Goal: Check status: Check status

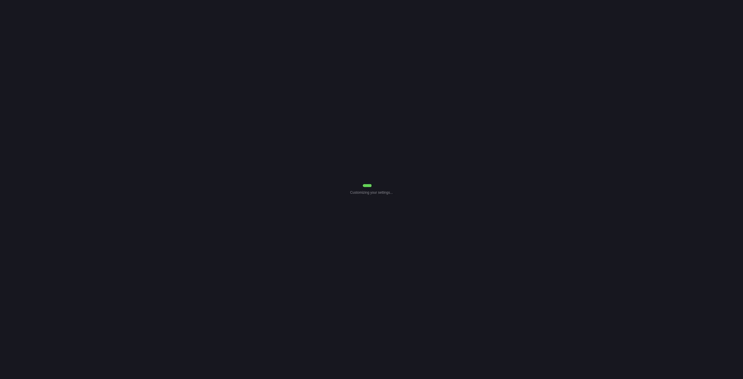
select select "0"
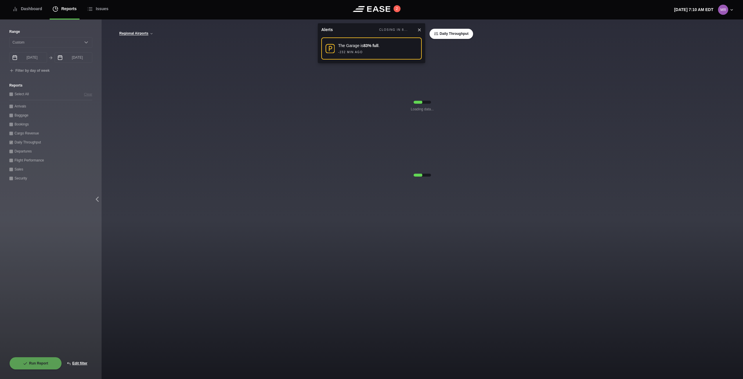
click at [419, 28] on icon at bounding box center [419, 30] width 5 height 5
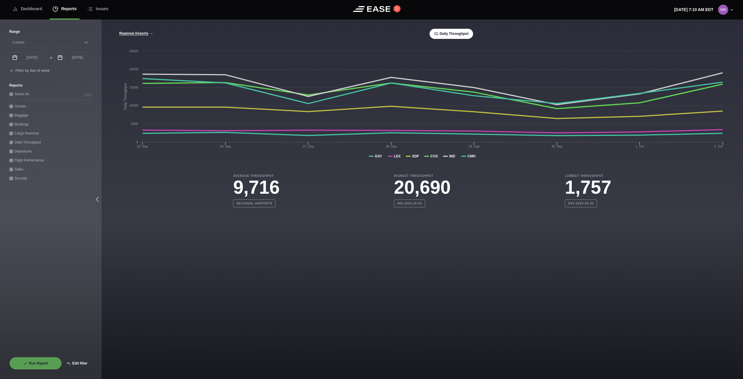
click at [78, 362] on button "Edit filter" at bounding box center [77, 363] width 30 height 13
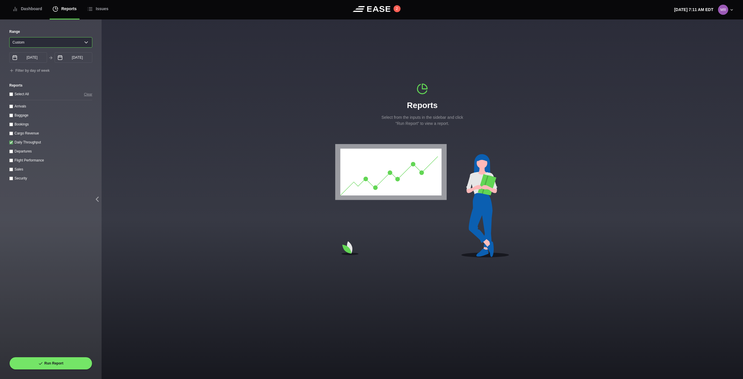
click at [73, 44] on select "[DATE] Last 7 days Last 14 days Last 30 days Last 6 weeks Custom" at bounding box center [50, 42] width 83 height 10
select select "7"
click at [9, 37] on select "[DATE] Last 7 days Last 14 days Last 30 days Last 6 weeks Custom" at bounding box center [50, 42] width 83 height 10
type input "[DATE]"
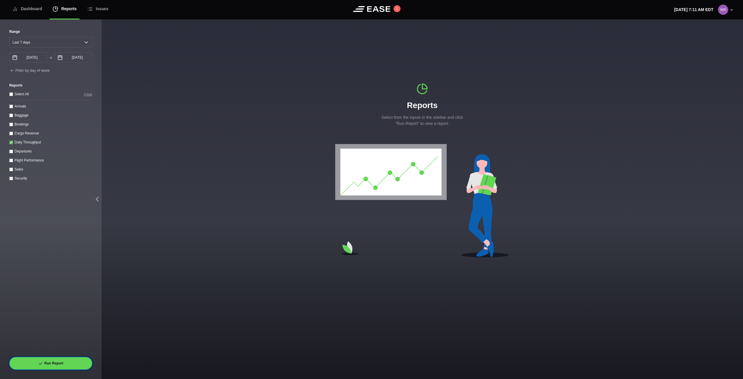
click at [62, 357] on div "Run Report" at bounding box center [50, 363] width 83 height 13
click at [63, 361] on button "Run Report" at bounding box center [50, 363] width 83 height 13
select select "7"
